Goal: Information Seeking & Learning: Learn about a topic

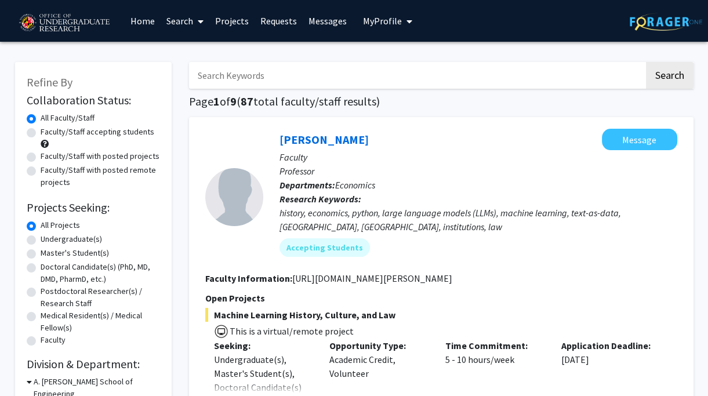
click at [184, 23] on link "Search" at bounding box center [185, 21] width 49 height 41
click at [184, 81] on span "Students" at bounding box center [196, 76] width 71 height 23
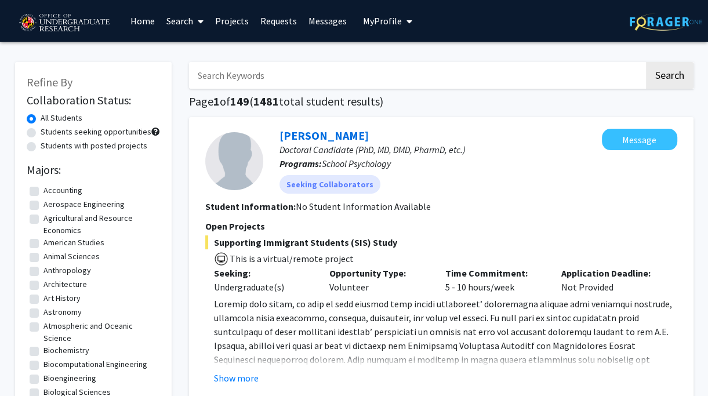
click at [382, 21] on span "My Profile" at bounding box center [382, 21] width 39 height 12
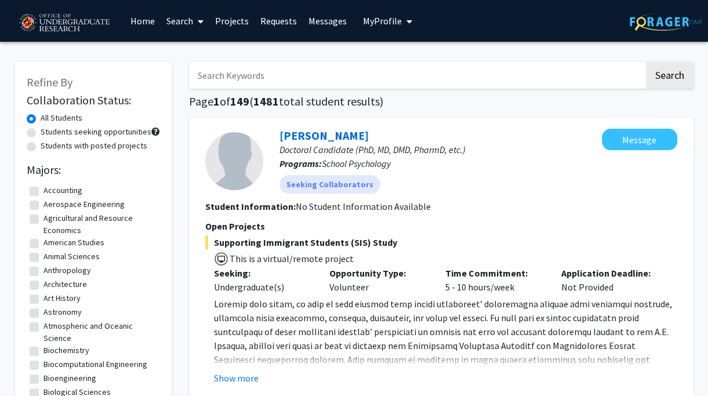
click at [41, 133] on label "Students seeking opportunities" at bounding box center [96, 132] width 111 height 12
click at [41, 133] on input "Students seeking opportunities" at bounding box center [45, 130] width 8 height 8
radio input "true"
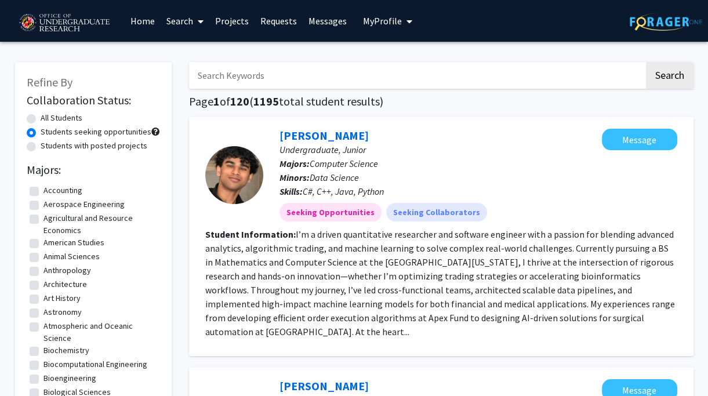
click at [41, 118] on label "All Students" at bounding box center [62, 118] width 42 height 12
click at [41, 118] on input "All Students" at bounding box center [45, 116] width 8 height 8
radio input "true"
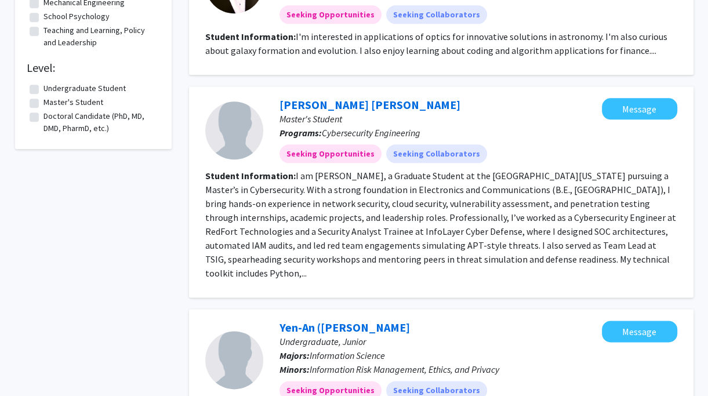
scroll to position [1102, 0]
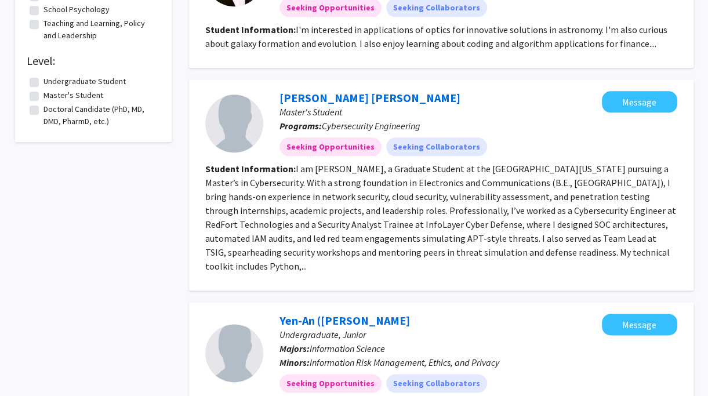
click at [43, 88] on label "Undergraduate Student" at bounding box center [84, 81] width 82 height 12
click at [43, 83] on input "Undergraduate Student" at bounding box center [47, 79] width 8 height 8
checkbox input "true"
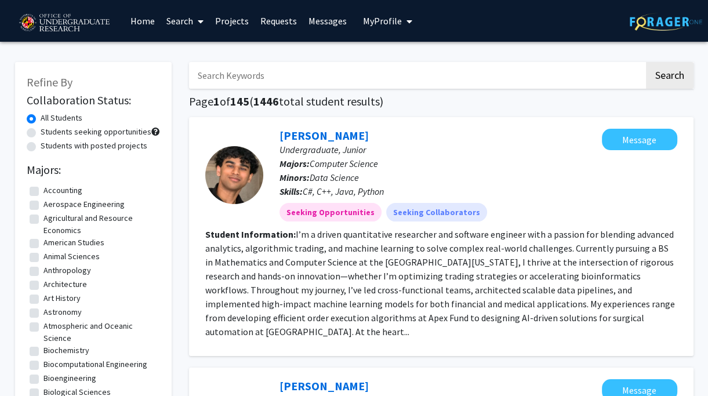
click at [41, 135] on label "Students seeking opportunities" at bounding box center [96, 132] width 111 height 12
click at [41, 133] on input "Students seeking opportunities" at bounding box center [45, 130] width 8 height 8
radio input "true"
click at [315, 16] on link "Messages" at bounding box center [328, 21] width 50 height 41
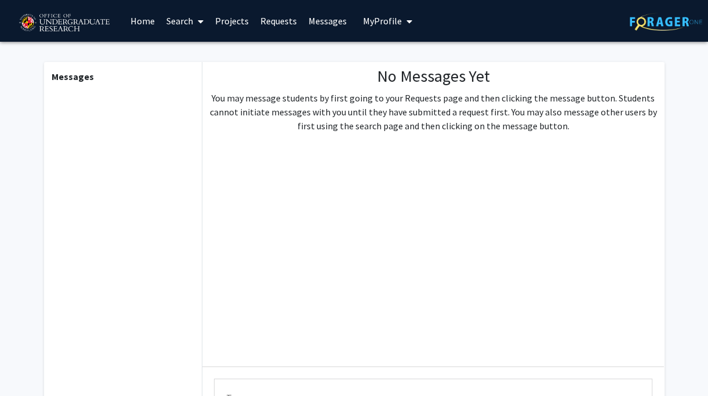
click at [227, 27] on link "Projects" at bounding box center [231, 21] width 45 height 41
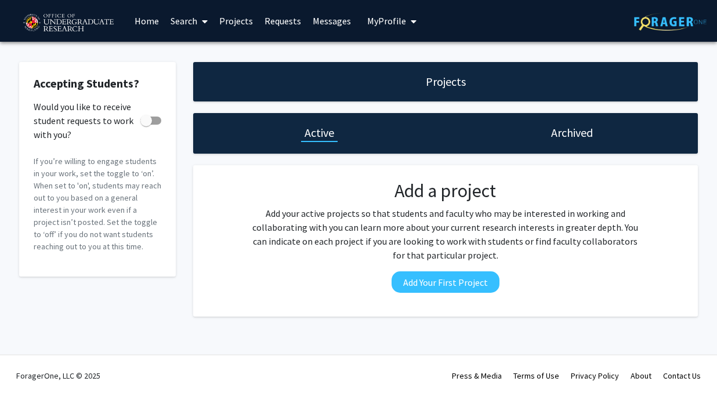
click at [150, 23] on link "Home" at bounding box center [147, 21] width 36 height 41
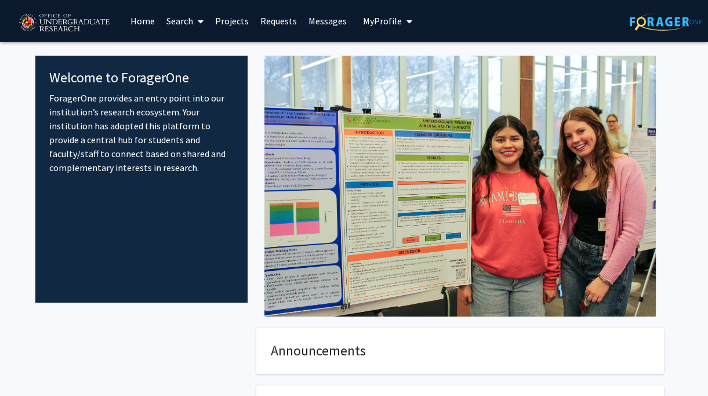
click at [182, 23] on link "Search" at bounding box center [185, 21] width 49 height 41
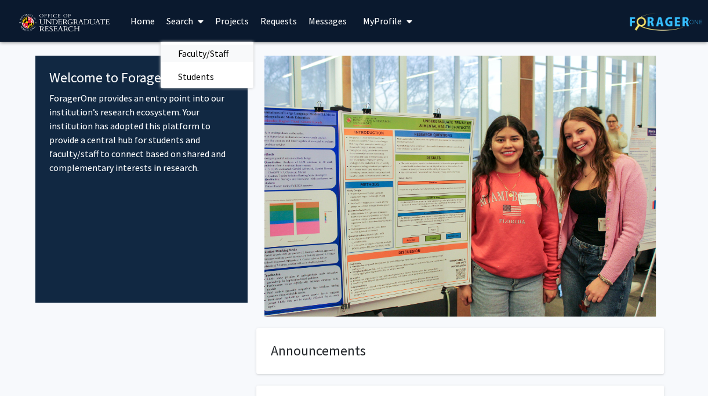
click at [190, 55] on span "Faculty/Staff" at bounding box center [203, 53] width 85 height 23
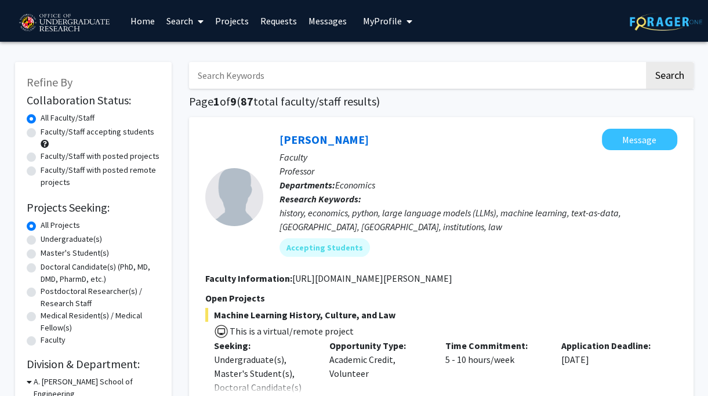
click at [41, 132] on label "Faculty/Staff accepting students" at bounding box center [98, 132] width 114 height 12
click at [41, 132] on input "Faculty/Staff accepting students" at bounding box center [45, 130] width 8 height 8
radio input "true"
click at [41, 242] on label "Undergraduate(s)" at bounding box center [71, 239] width 61 height 12
click at [41, 241] on input "Undergraduate(s)" at bounding box center [45, 237] width 8 height 8
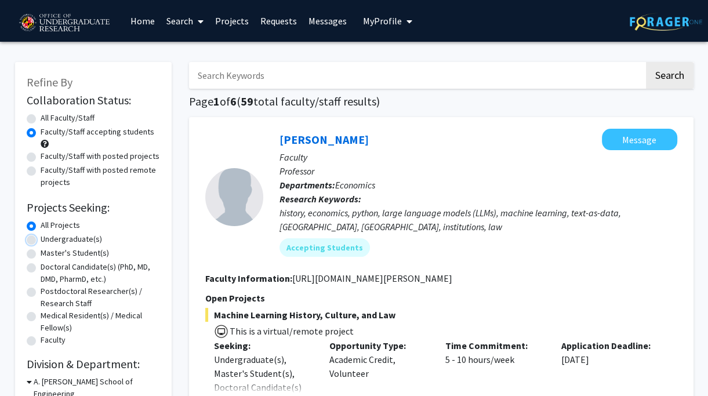
radio input "true"
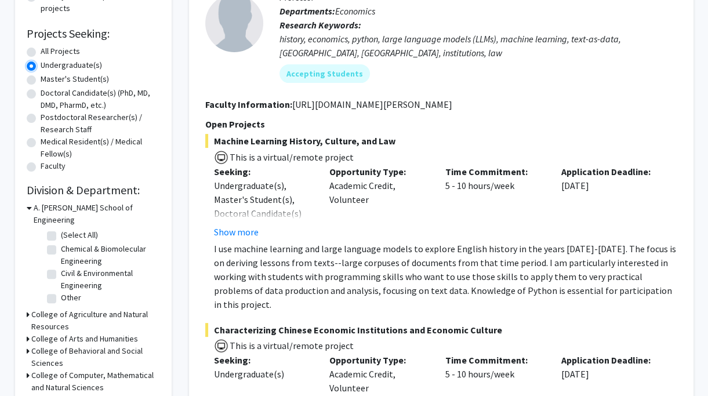
scroll to position [232, 0]
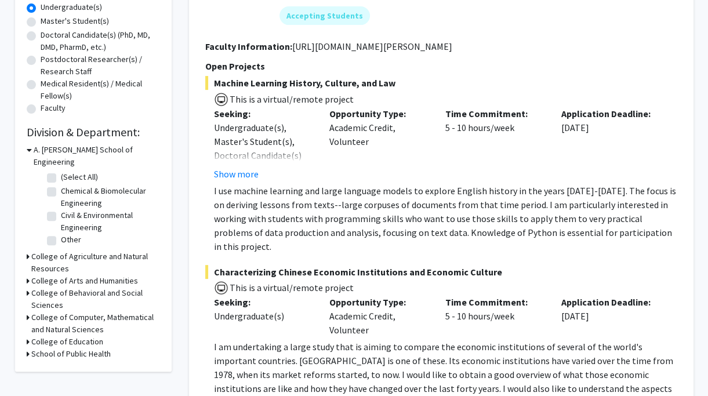
click at [28, 153] on icon at bounding box center [29, 150] width 5 height 12
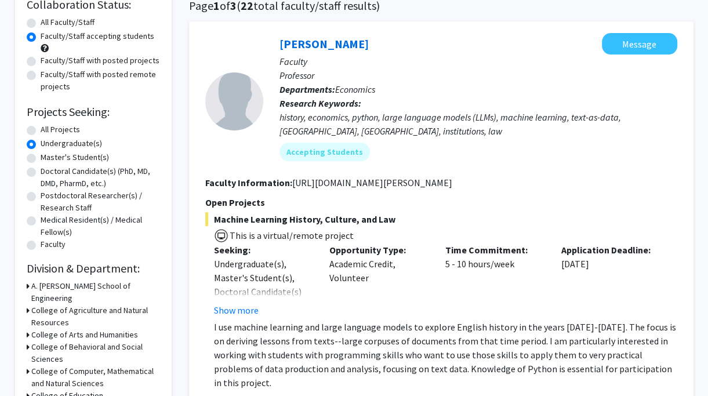
scroll to position [116, 0]
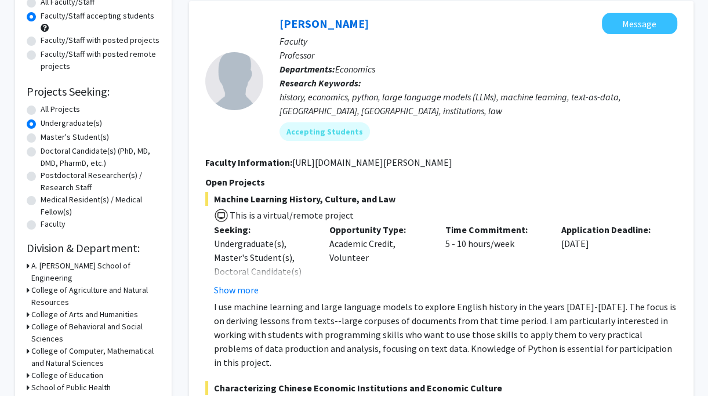
click at [27, 309] on icon at bounding box center [28, 315] width 3 height 12
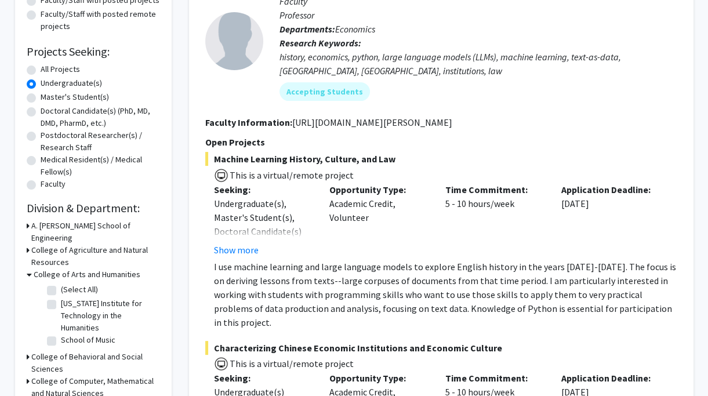
scroll to position [174, 0]
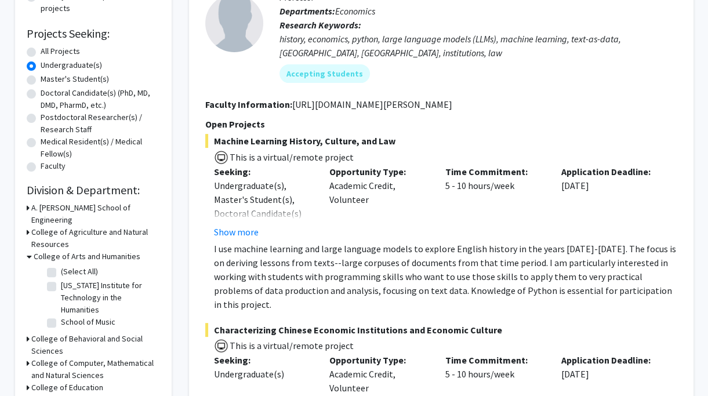
click at [61, 266] on label "(Select All)" at bounding box center [79, 272] width 37 height 12
click at [61, 266] on input "(Select All)" at bounding box center [65, 270] width 8 height 8
checkbox input "true"
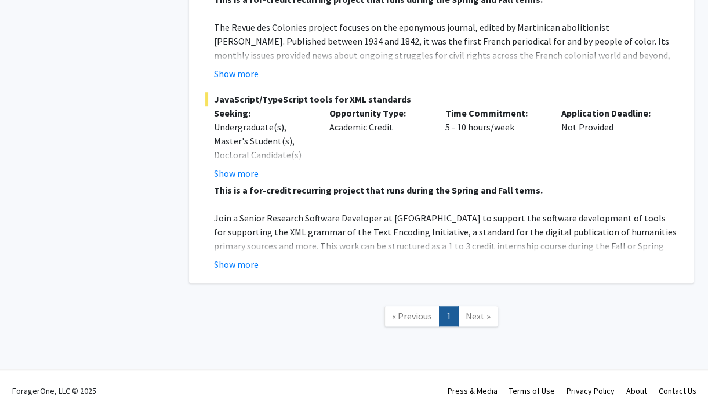
scroll to position [654, 0]
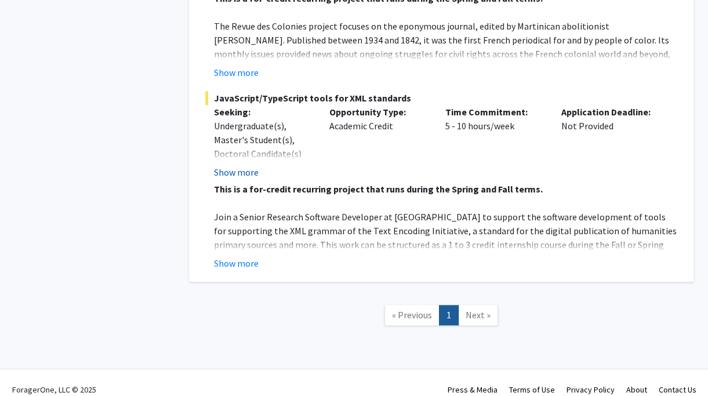
click at [233, 165] on button "Show more" at bounding box center [236, 172] width 45 height 14
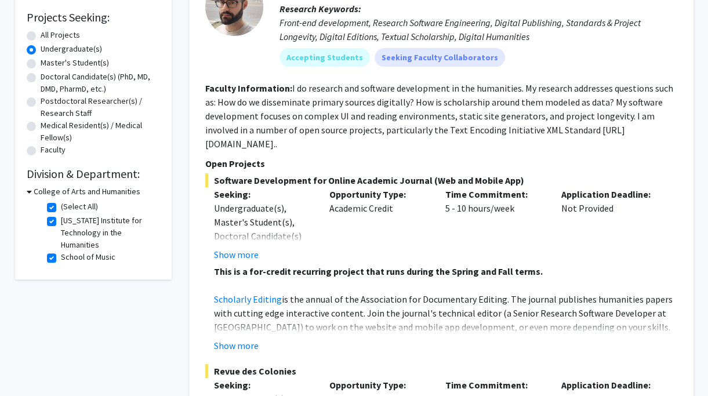
scroll to position [248, 0]
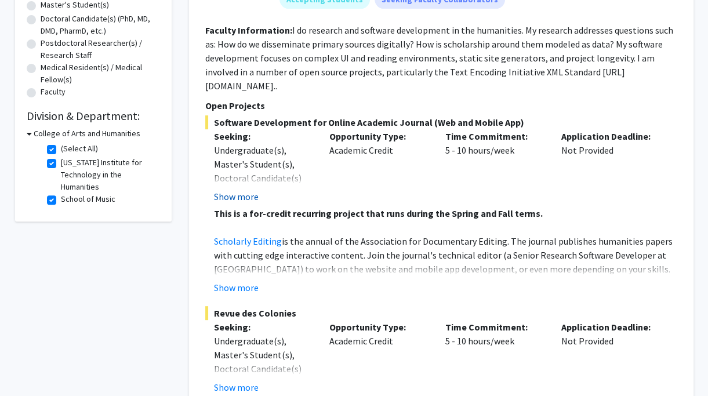
click at [234, 190] on button "Show more" at bounding box center [236, 197] width 45 height 14
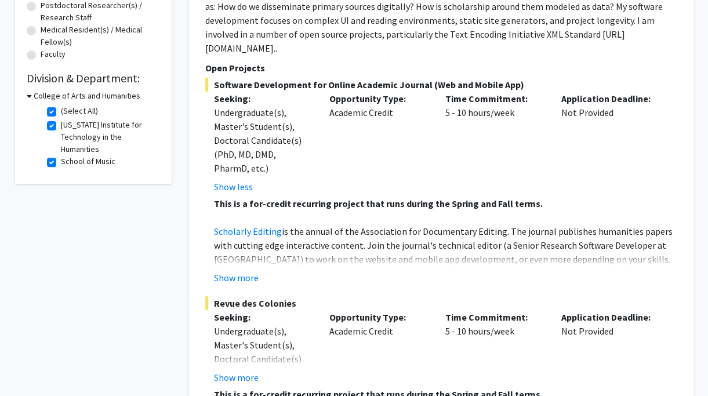
scroll to position [306, 0]
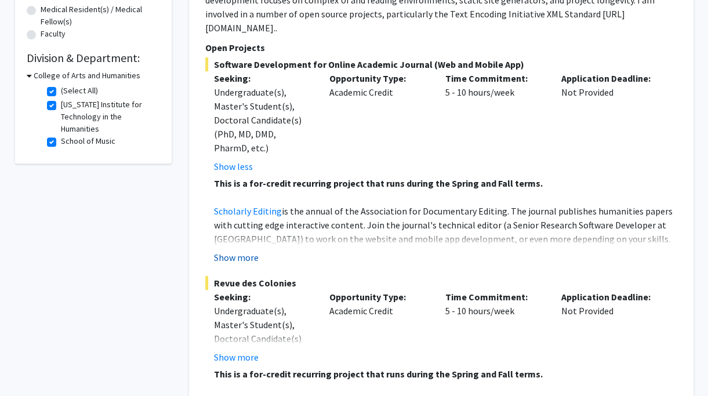
click at [241, 251] on button "Show more" at bounding box center [236, 258] width 45 height 14
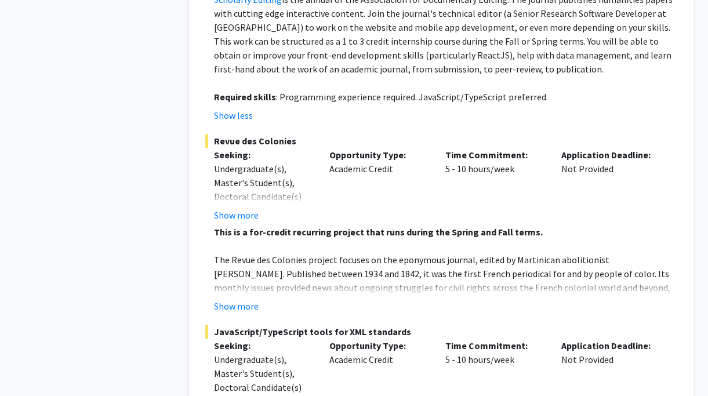
scroll to position [538, 0]
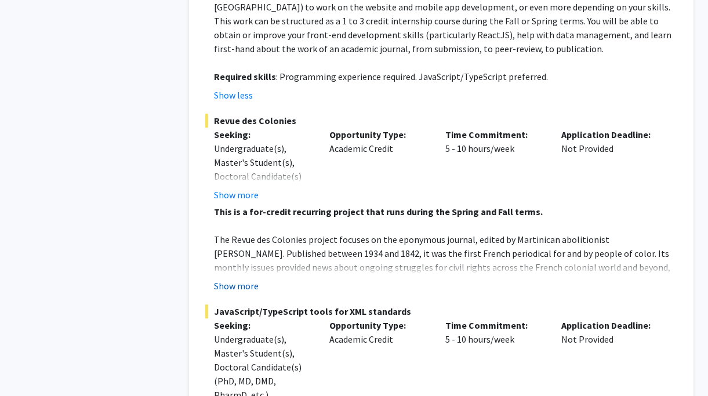
click at [245, 279] on button "Show more" at bounding box center [236, 286] width 45 height 14
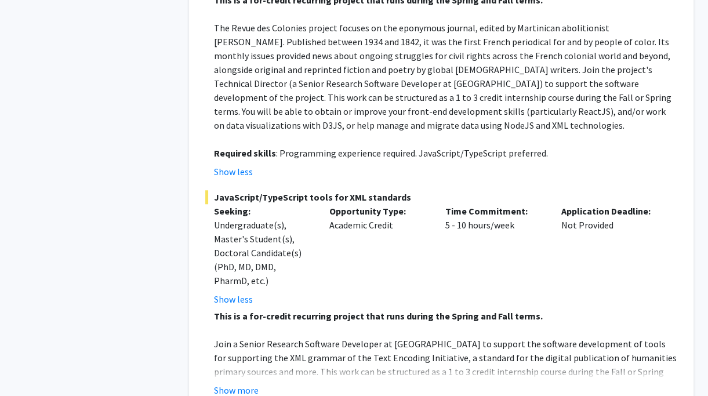
scroll to position [770, 0]
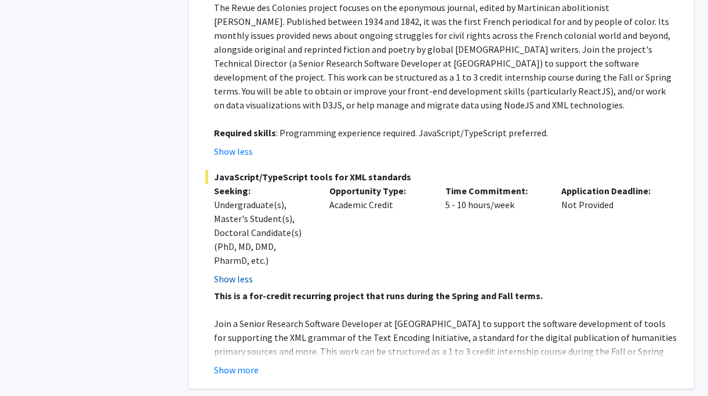
click at [241, 272] on button "Show less" at bounding box center [233, 279] width 39 height 14
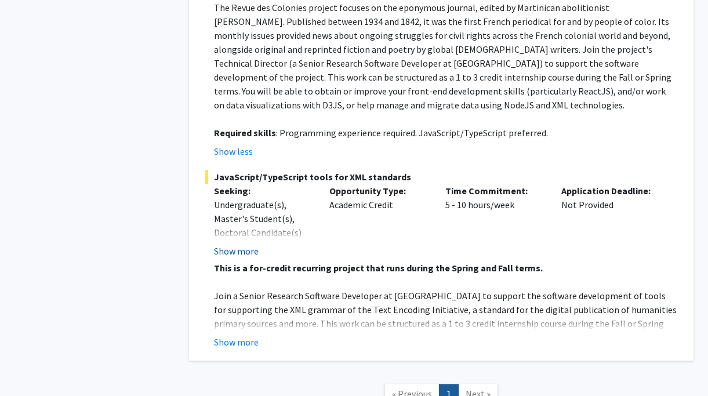
click at [239, 244] on button "Show more" at bounding box center [236, 251] width 45 height 14
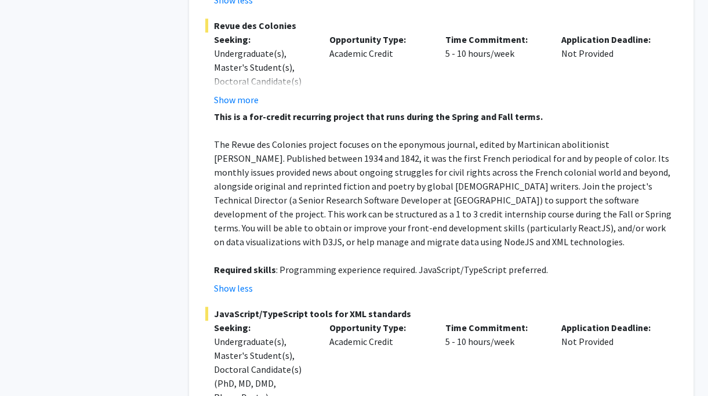
scroll to position [812, 0]
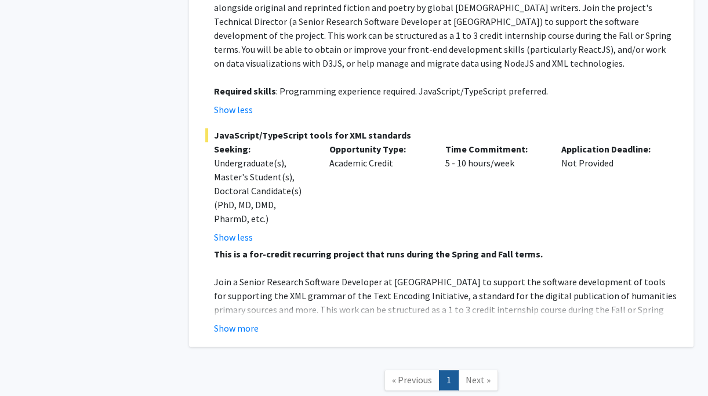
click at [478, 374] on span "Next »" at bounding box center [478, 380] width 25 height 12
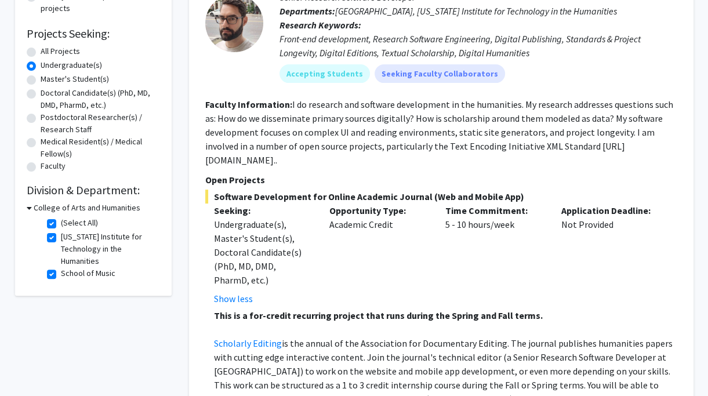
scroll to position [0, 0]
